Goal: Find specific page/section: Find specific page/section

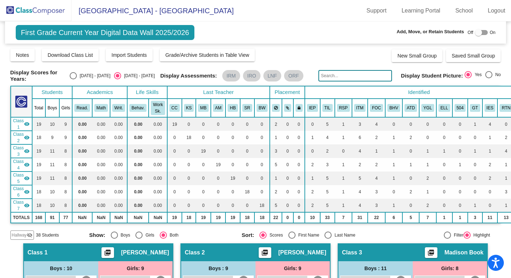
click at [44, 6] on img at bounding box center [35, 10] width 71 height 21
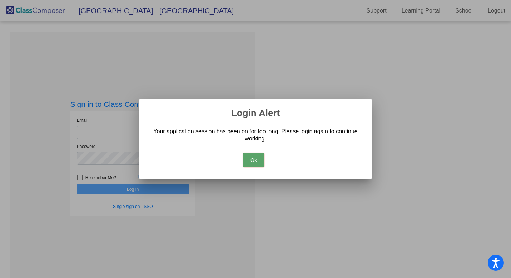
type input "[EMAIL_ADDRESS][DOMAIN_NAME]"
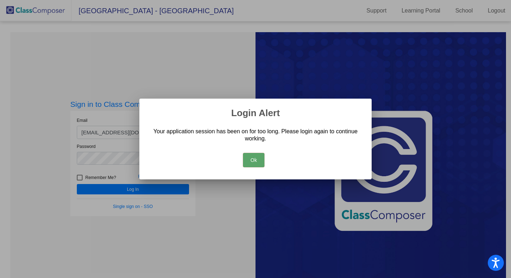
click at [259, 155] on button "Ok" at bounding box center [253, 160] width 21 height 14
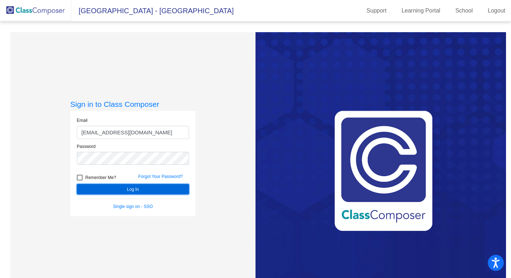
click at [151, 189] on button "Log In" at bounding box center [133, 189] width 112 height 10
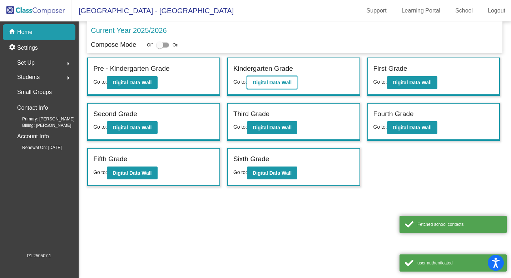
click at [267, 84] on b "Digital Data Wall" at bounding box center [271, 83] width 39 height 6
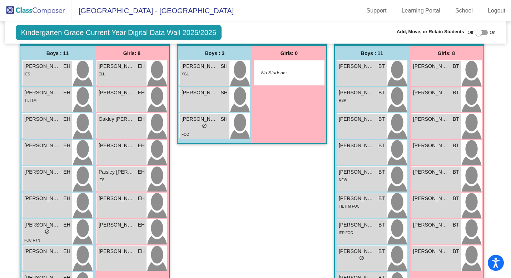
scroll to position [580, 0]
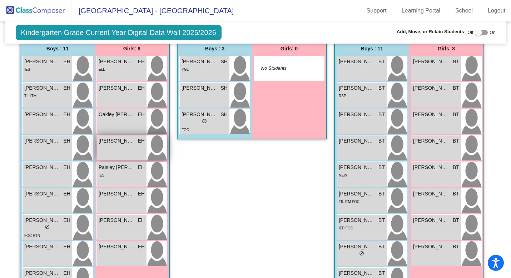
click at [104, 153] on div "[PERSON_NAME] EH lock do_not_disturb_alt" at bounding box center [122, 147] width 50 height 25
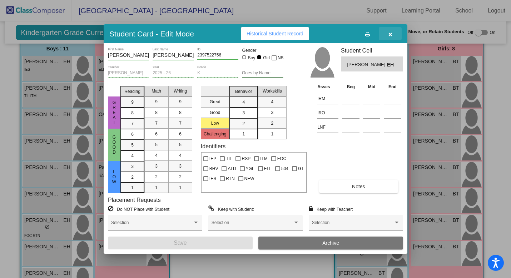
click at [387, 33] on button "button" at bounding box center [390, 33] width 23 height 13
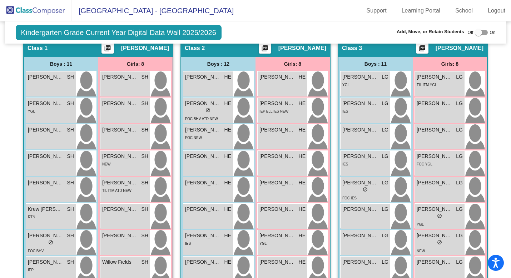
scroll to position [204, 0]
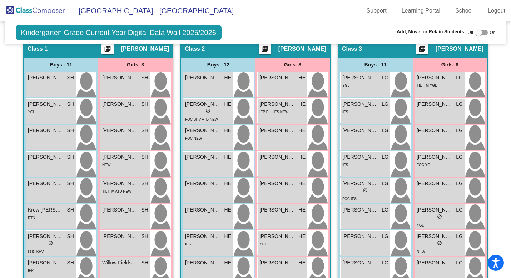
click at [40, 14] on img at bounding box center [35, 10] width 71 height 21
